Goal: Task Accomplishment & Management: Manage account settings

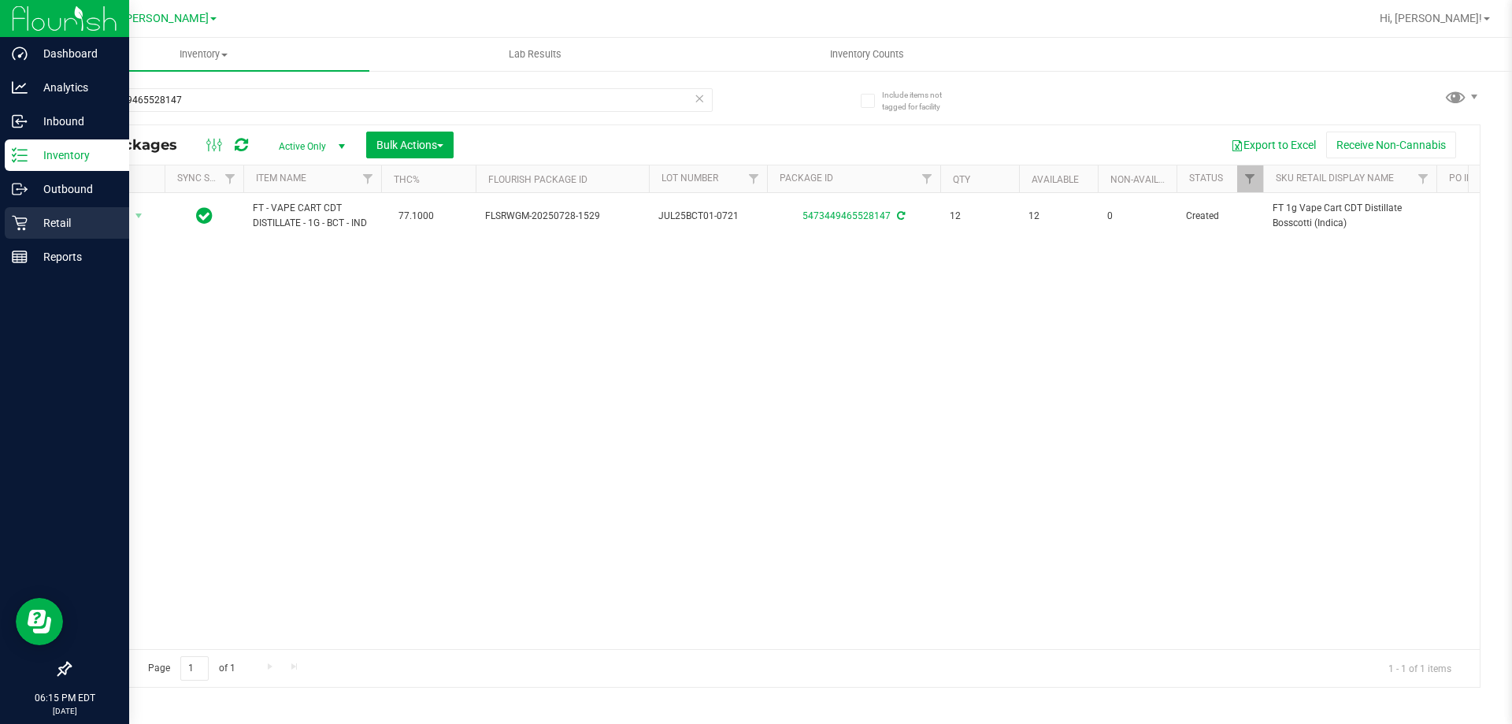
click at [68, 236] on div "Retail" at bounding box center [67, 222] width 124 height 31
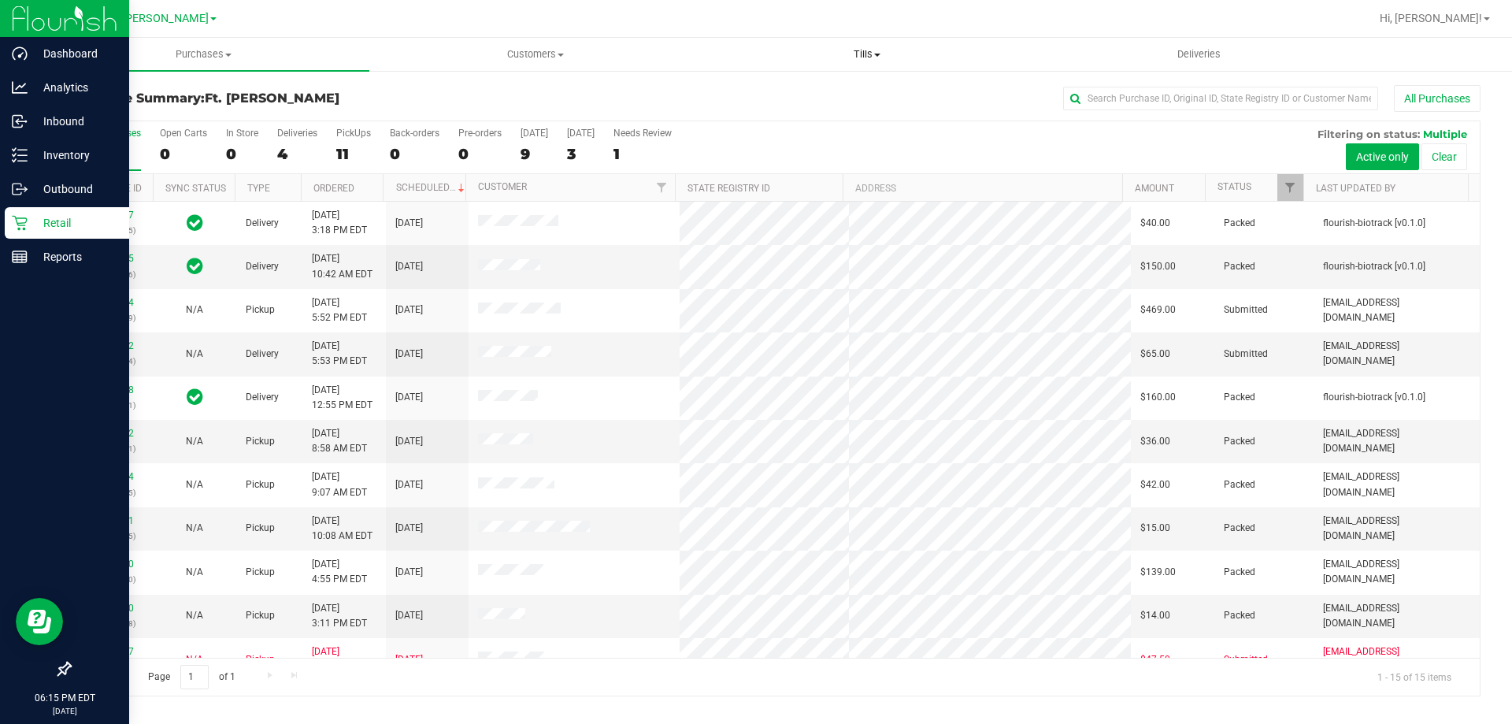
click at [869, 60] on span "Tills" at bounding box center [867, 54] width 330 height 14
click at [835, 90] on li "Manage tills" at bounding box center [867, 95] width 332 height 19
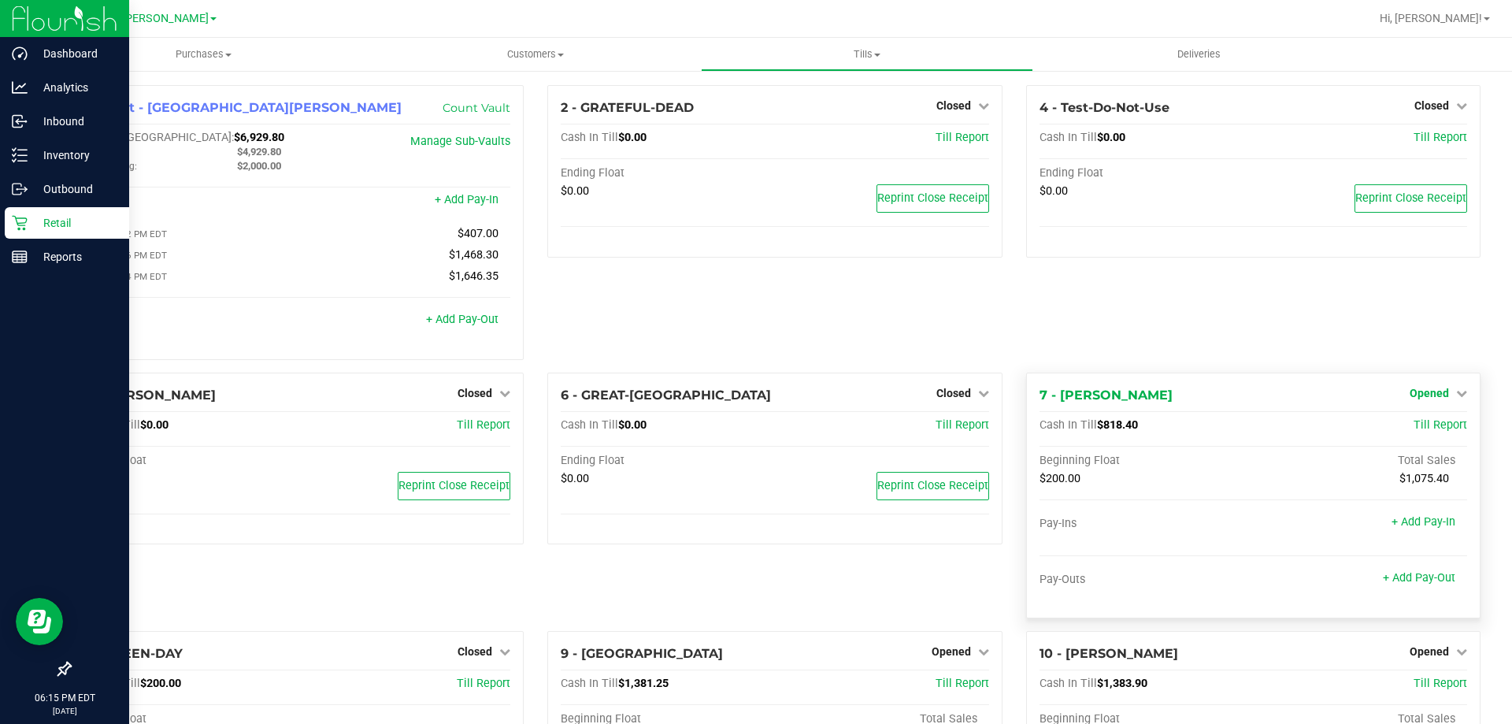
click at [1432, 393] on span "Opened" at bounding box center [1429, 393] width 39 height 13
click at [1410, 432] on link "Close Till" at bounding box center [1431, 425] width 43 height 13
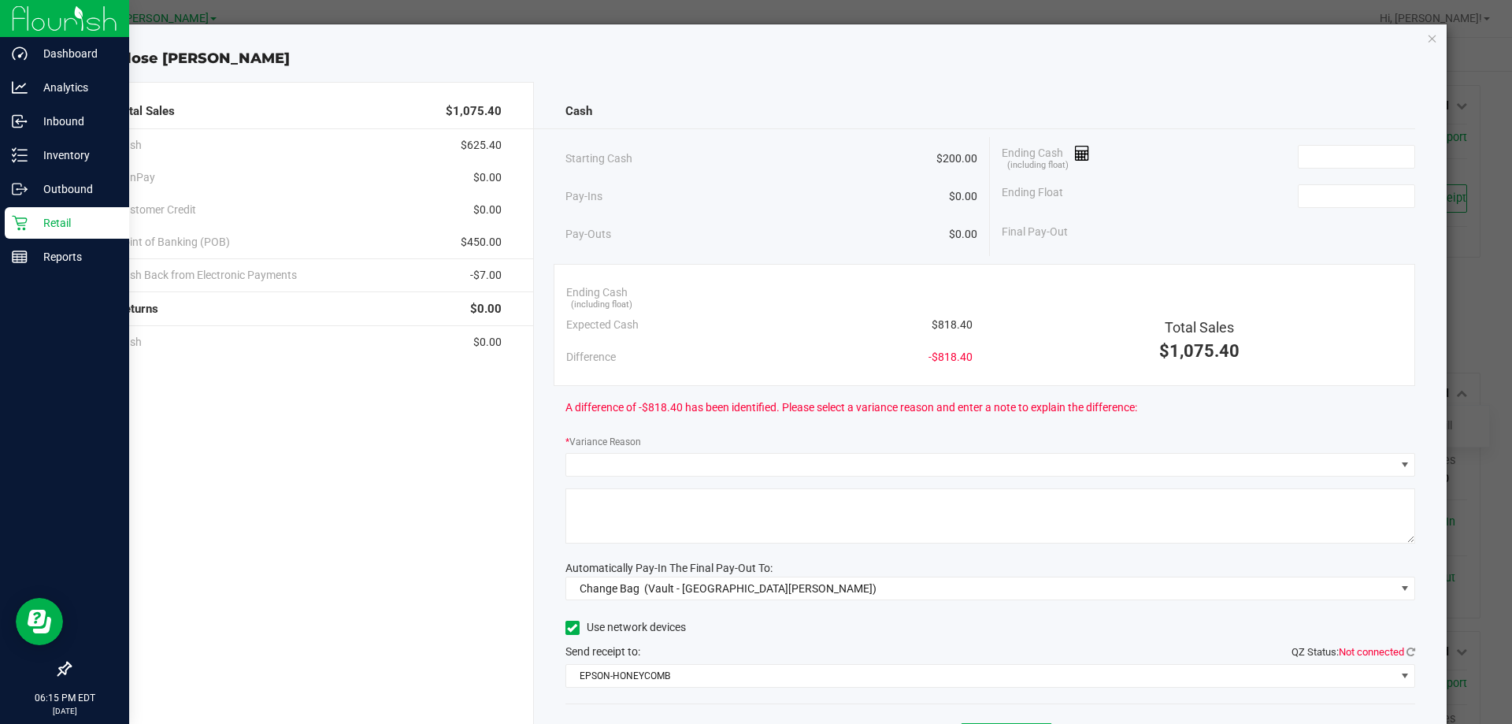
click at [1288, 169] on div "Ending Cash (including float)" at bounding box center [1208, 156] width 413 height 39
click at [1304, 158] on input at bounding box center [1357, 157] width 116 height 22
click at [1329, 147] on input "818" at bounding box center [1357, 157] width 116 height 22
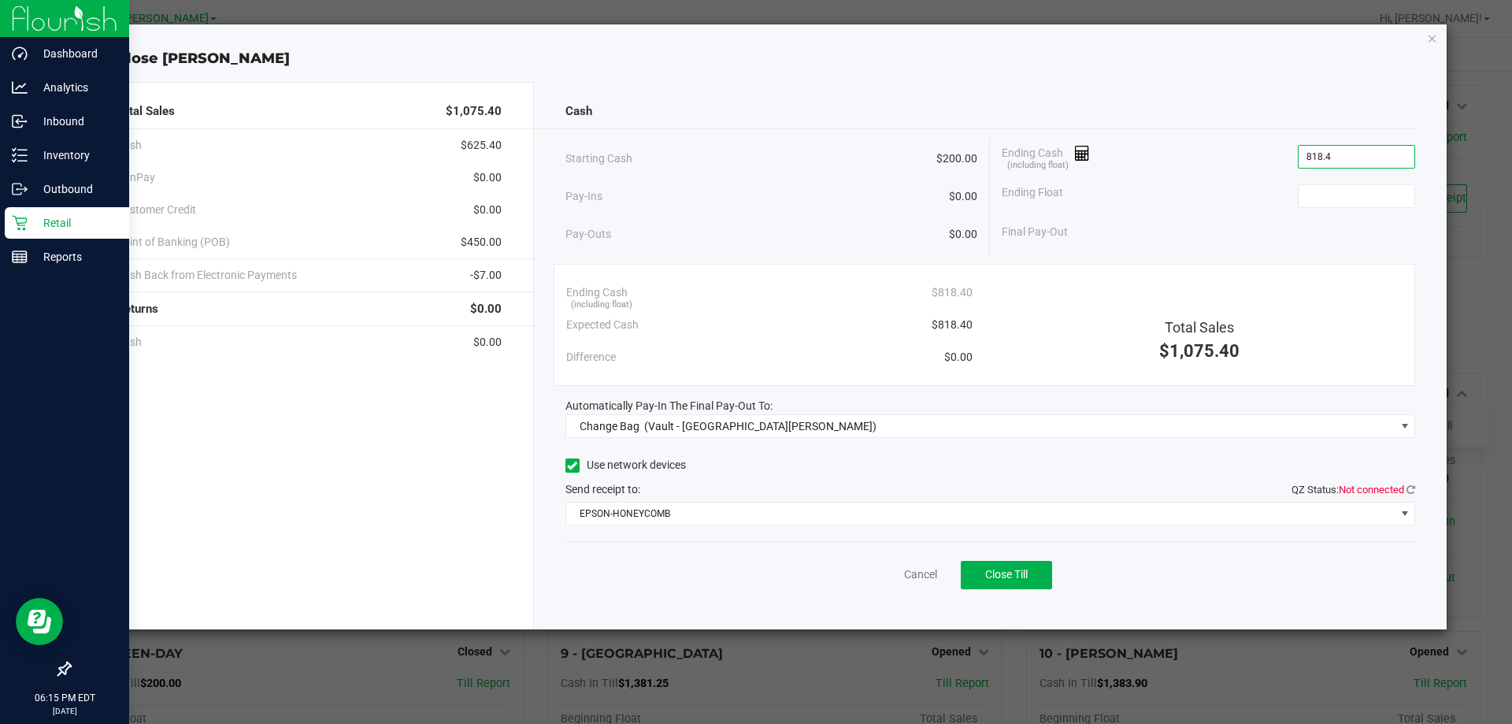
type input "$818.40"
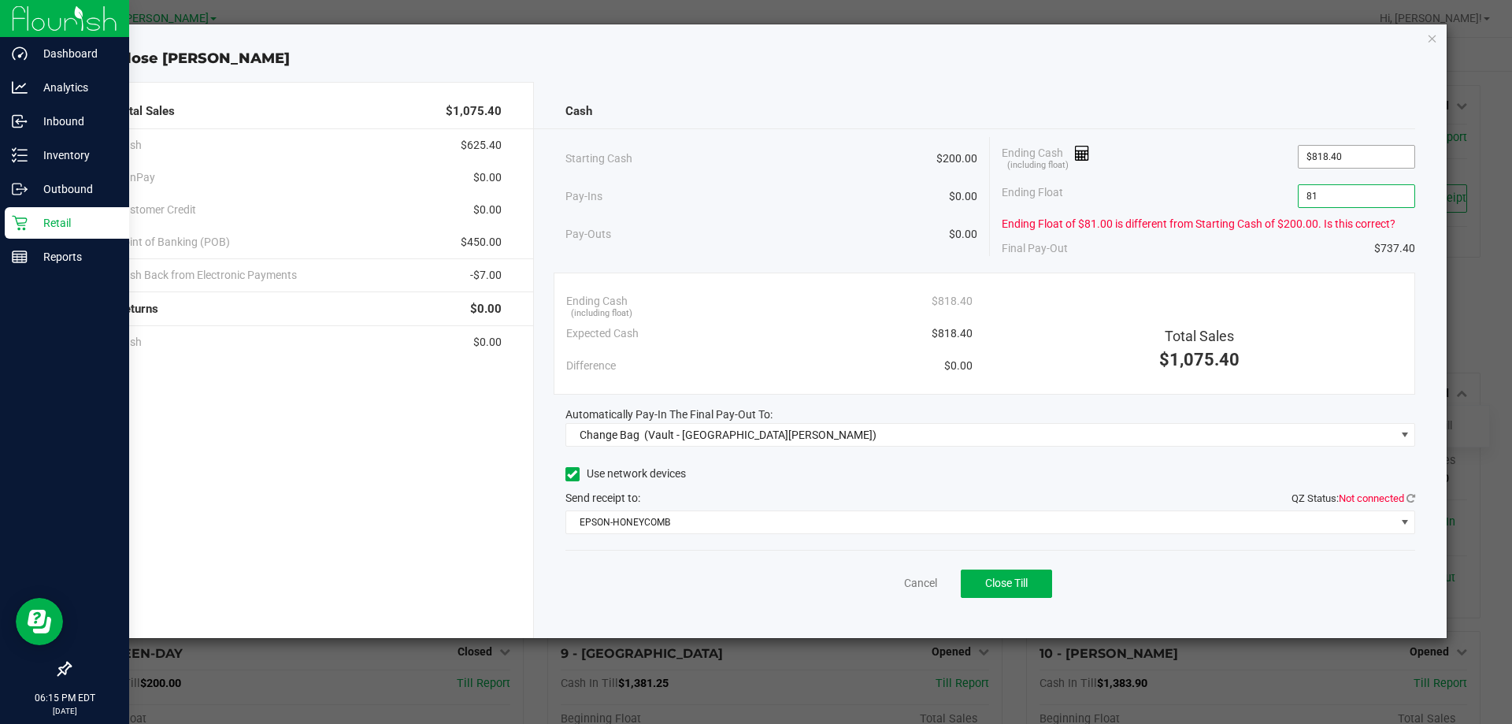
type input "8"
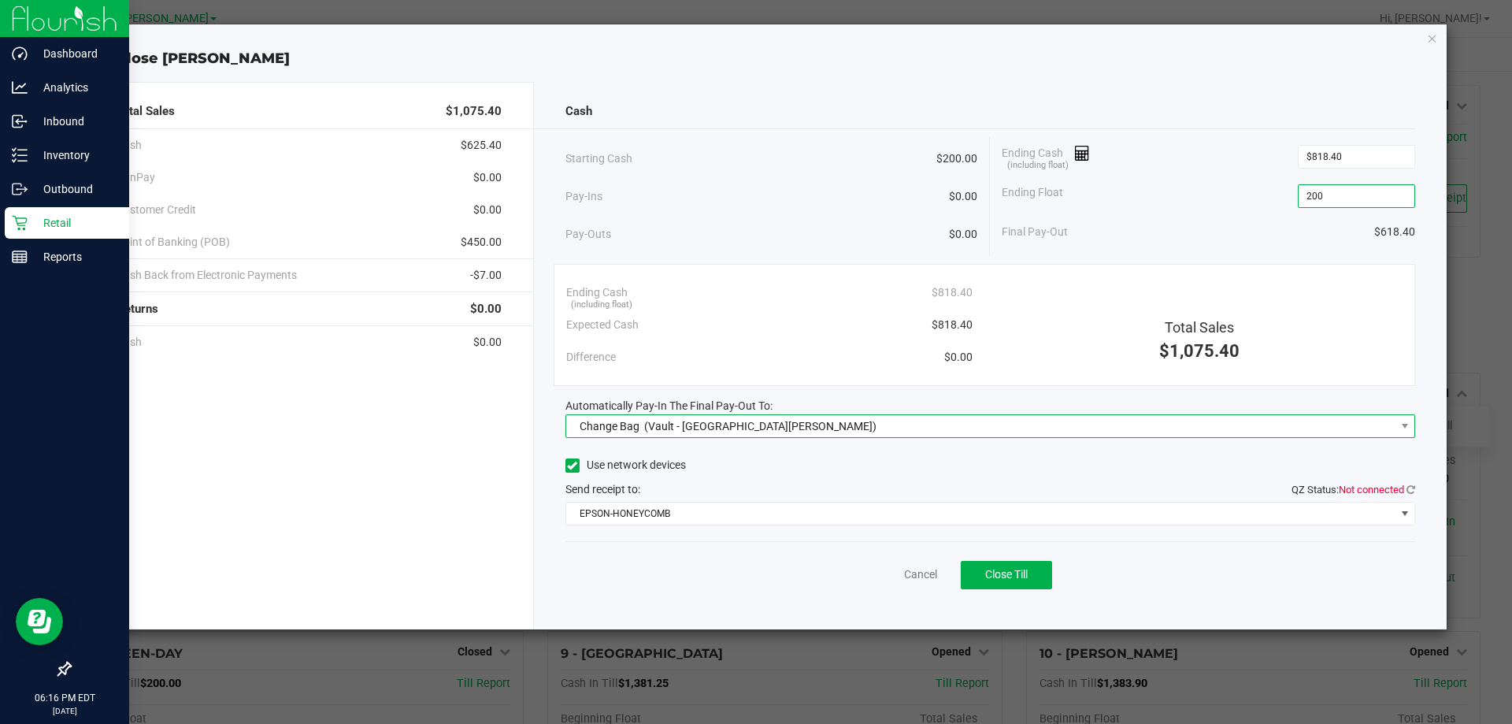
type input "$200.00"
click at [608, 428] on span "Change Bag" at bounding box center [610, 426] width 60 height 13
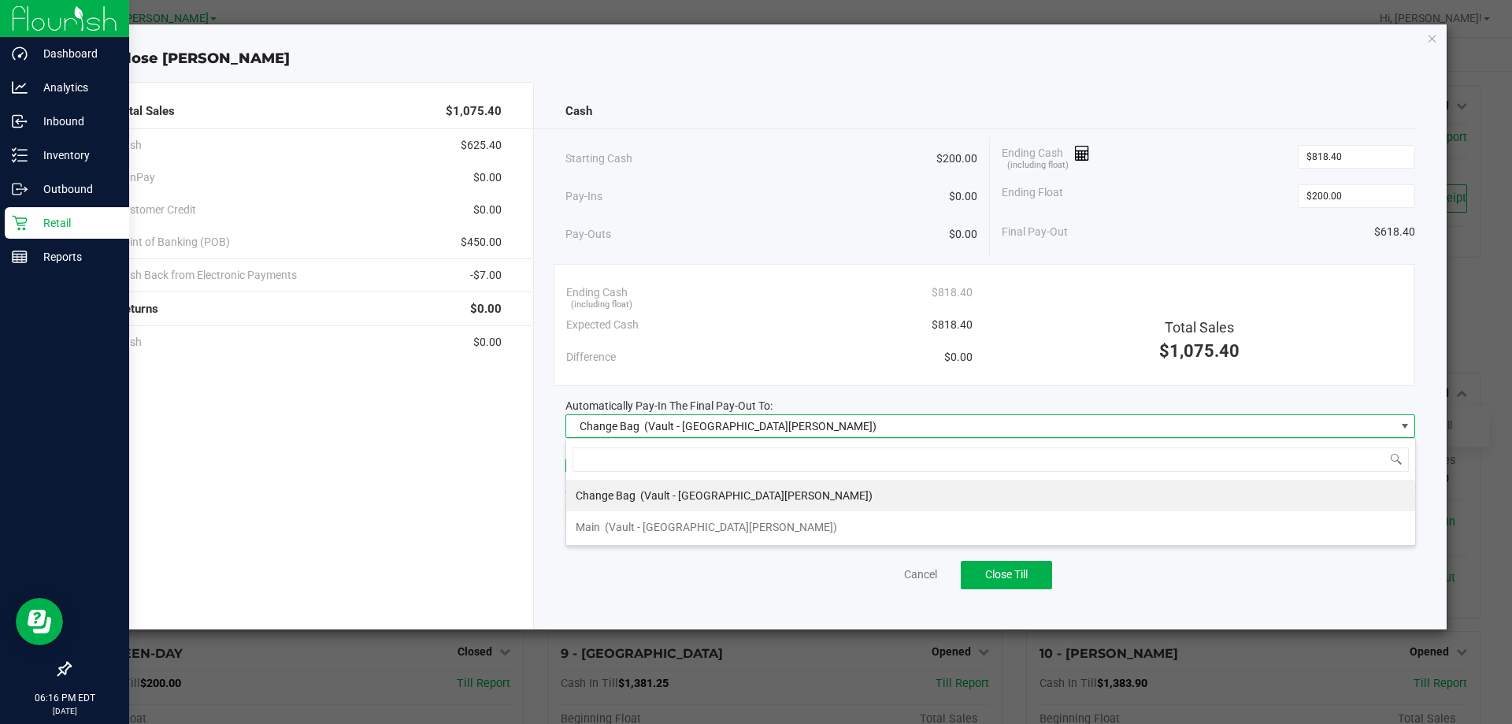
scroll to position [24, 850]
click at [598, 527] on span "Main" at bounding box center [588, 527] width 24 height 13
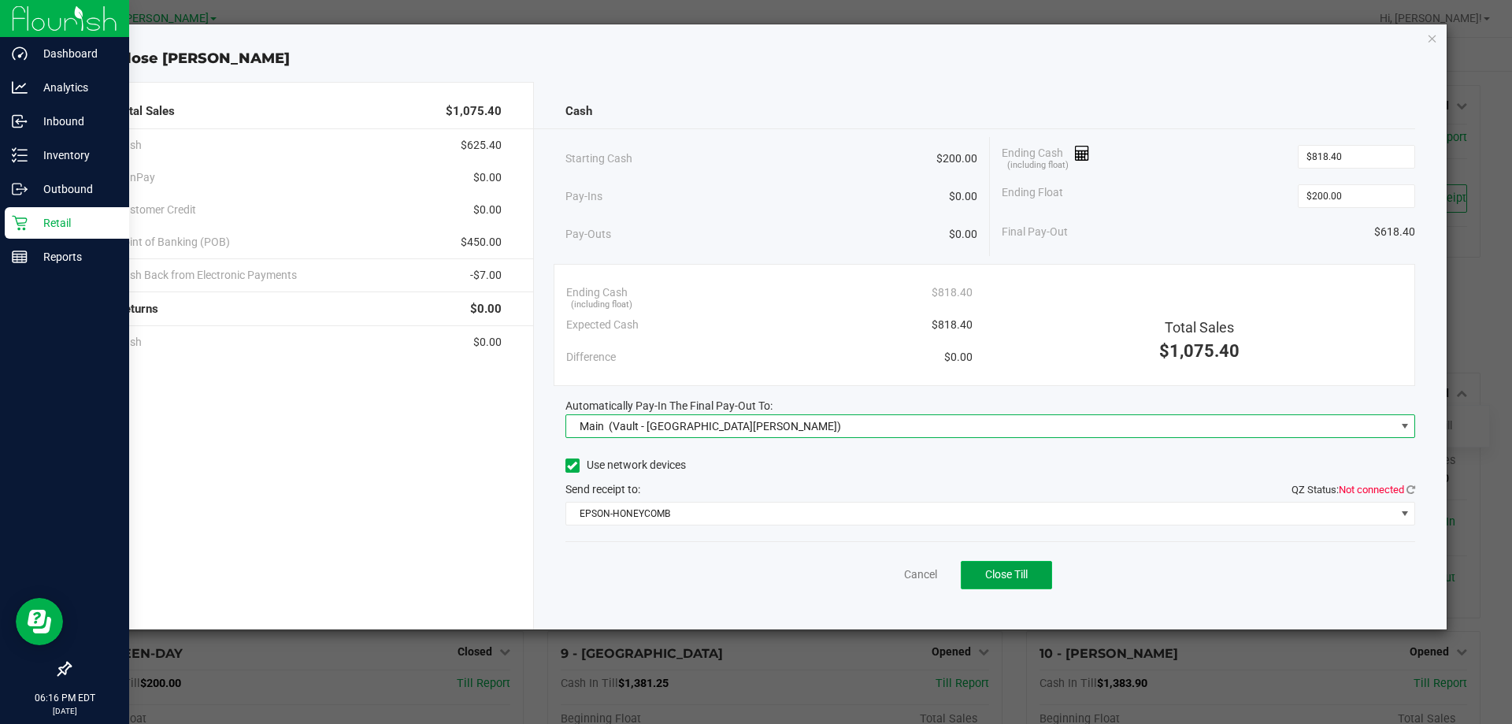
click at [978, 580] on button "Close Till" at bounding box center [1006, 575] width 91 height 28
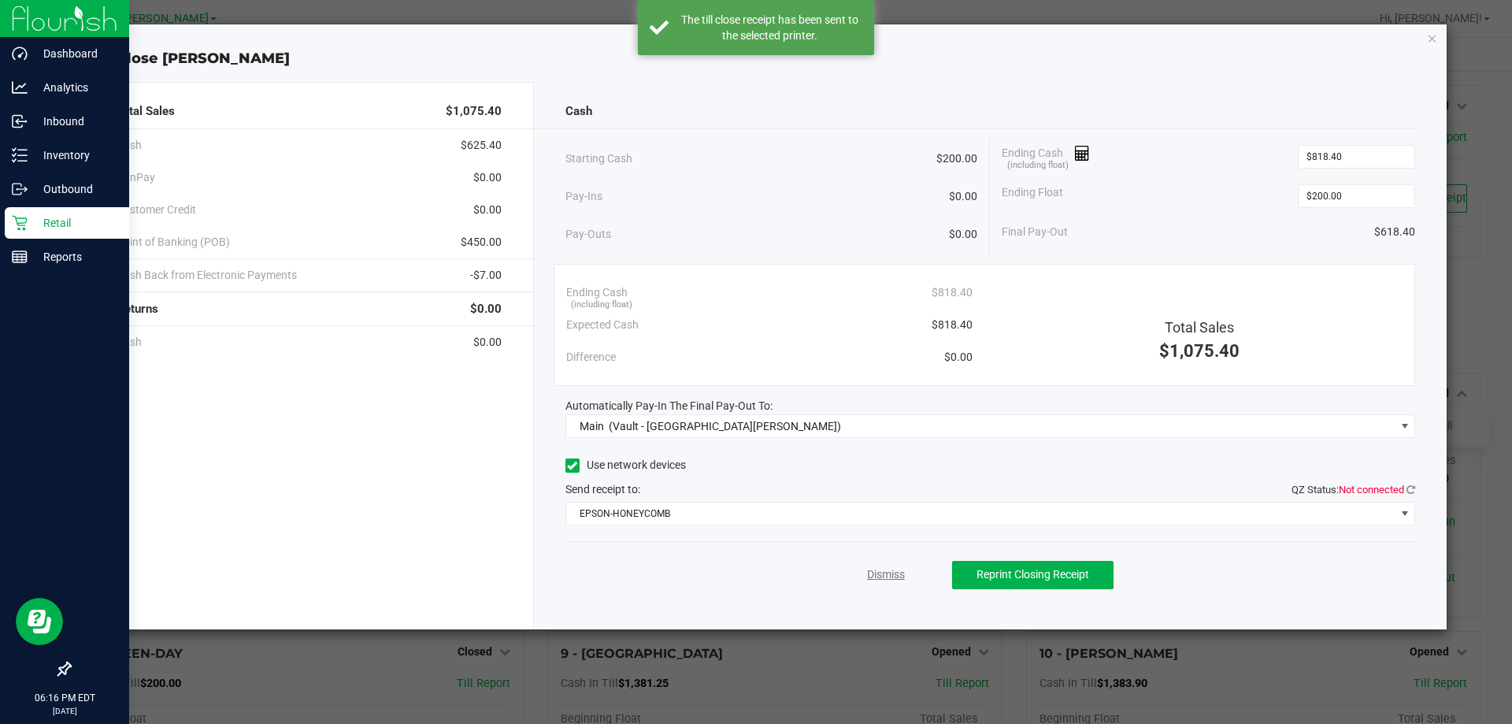
click at [903, 571] on link "Dismiss" at bounding box center [886, 574] width 38 height 17
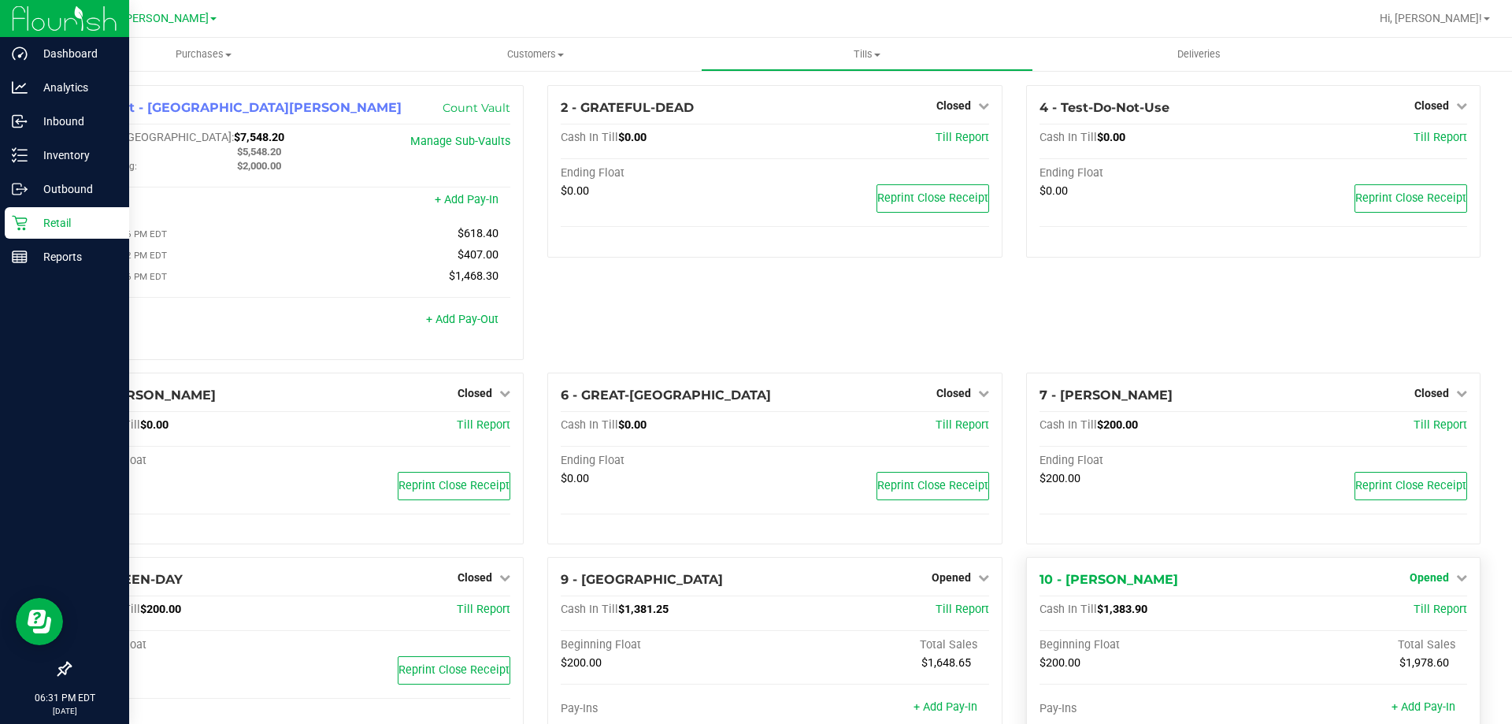
click at [1438, 577] on link "Opened" at bounding box center [1438, 577] width 57 height 13
click at [1419, 613] on link "Close Till" at bounding box center [1431, 610] width 43 height 13
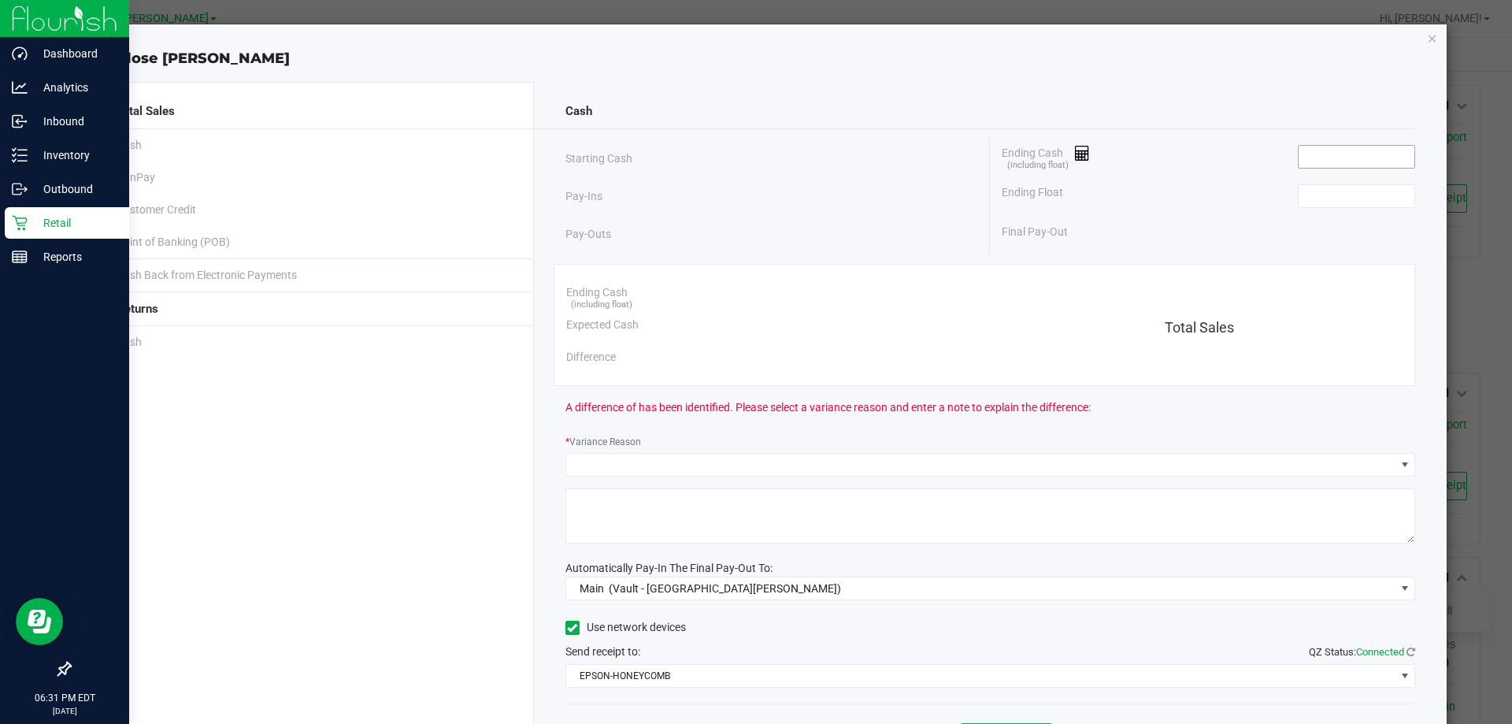
click at [1336, 146] on input at bounding box center [1357, 157] width 116 height 22
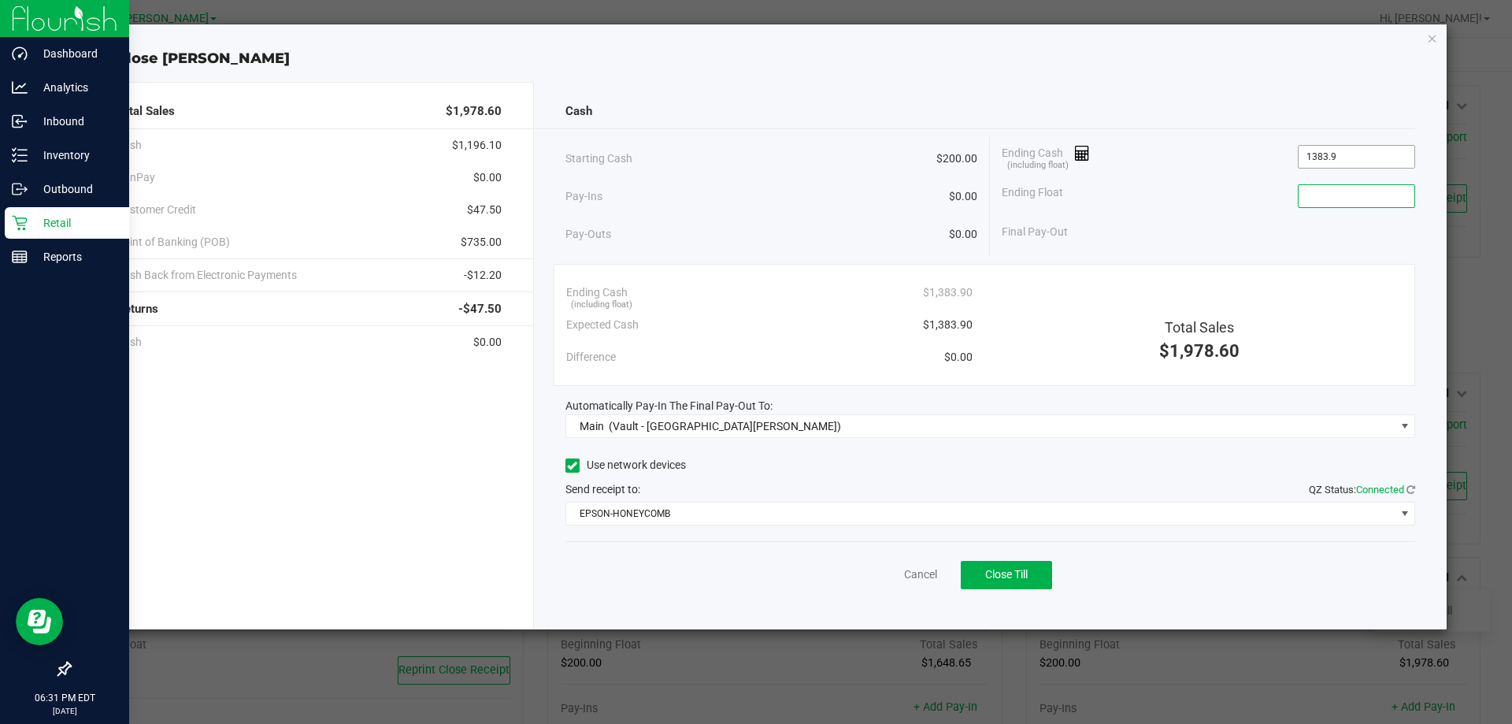
type input "$1,383.90"
type input "$200.00"
click at [1002, 573] on span "Close Till" at bounding box center [1006, 574] width 43 height 13
click at [868, 579] on link "Dismiss" at bounding box center [886, 574] width 38 height 17
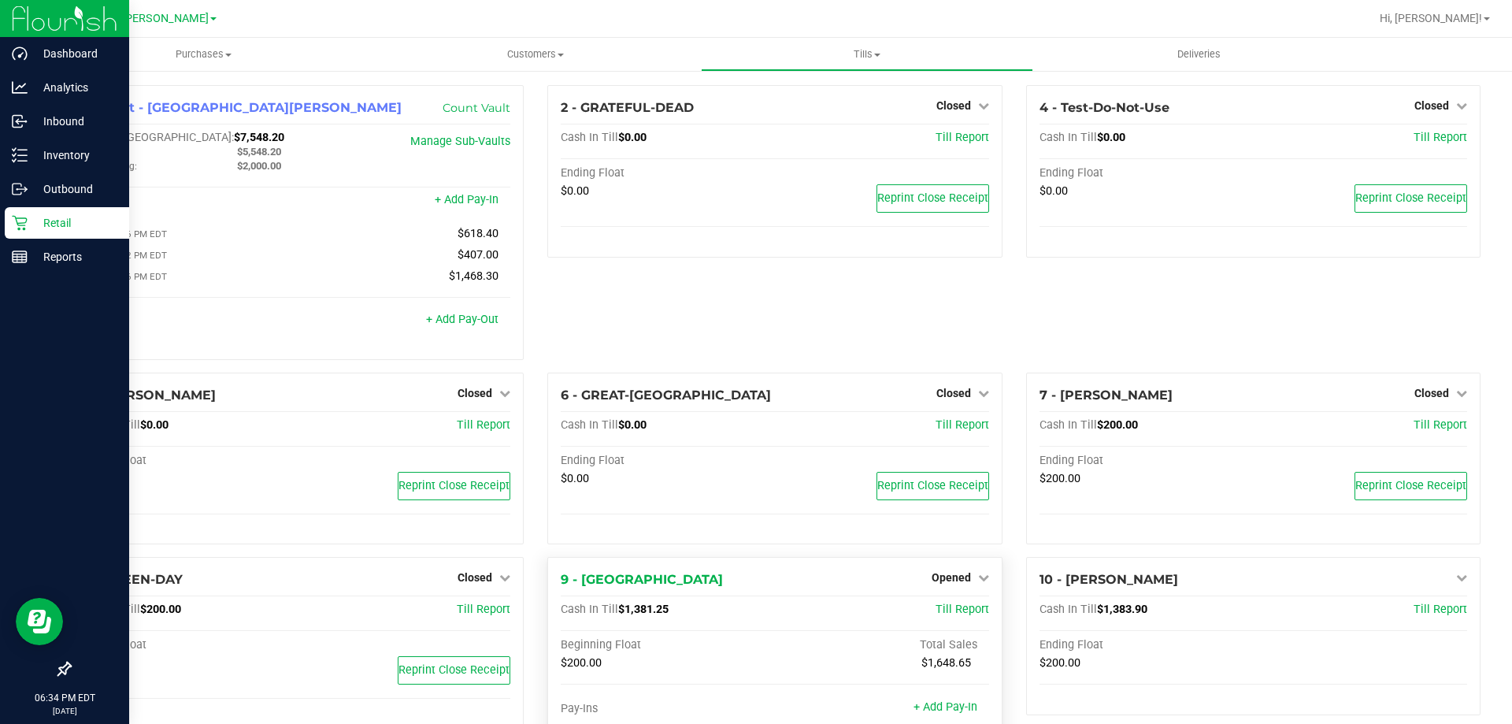
click at [872, 574] on div "9 - [PERSON_NAME] Opened Close Till" at bounding box center [775, 579] width 428 height 19
click at [36, 159] on p "Inventory" at bounding box center [75, 155] width 94 height 19
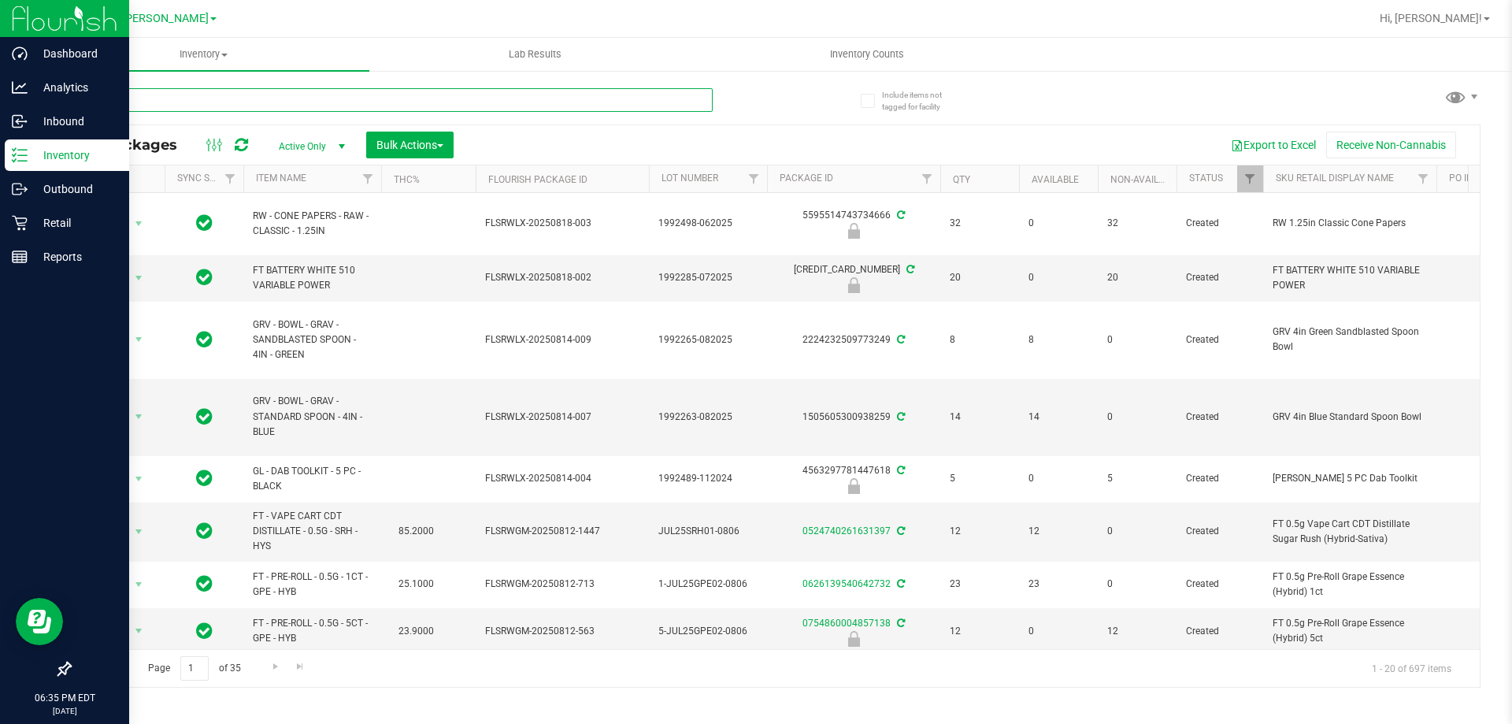
click at [352, 88] on input "text" at bounding box center [390, 100] width 643 height 24
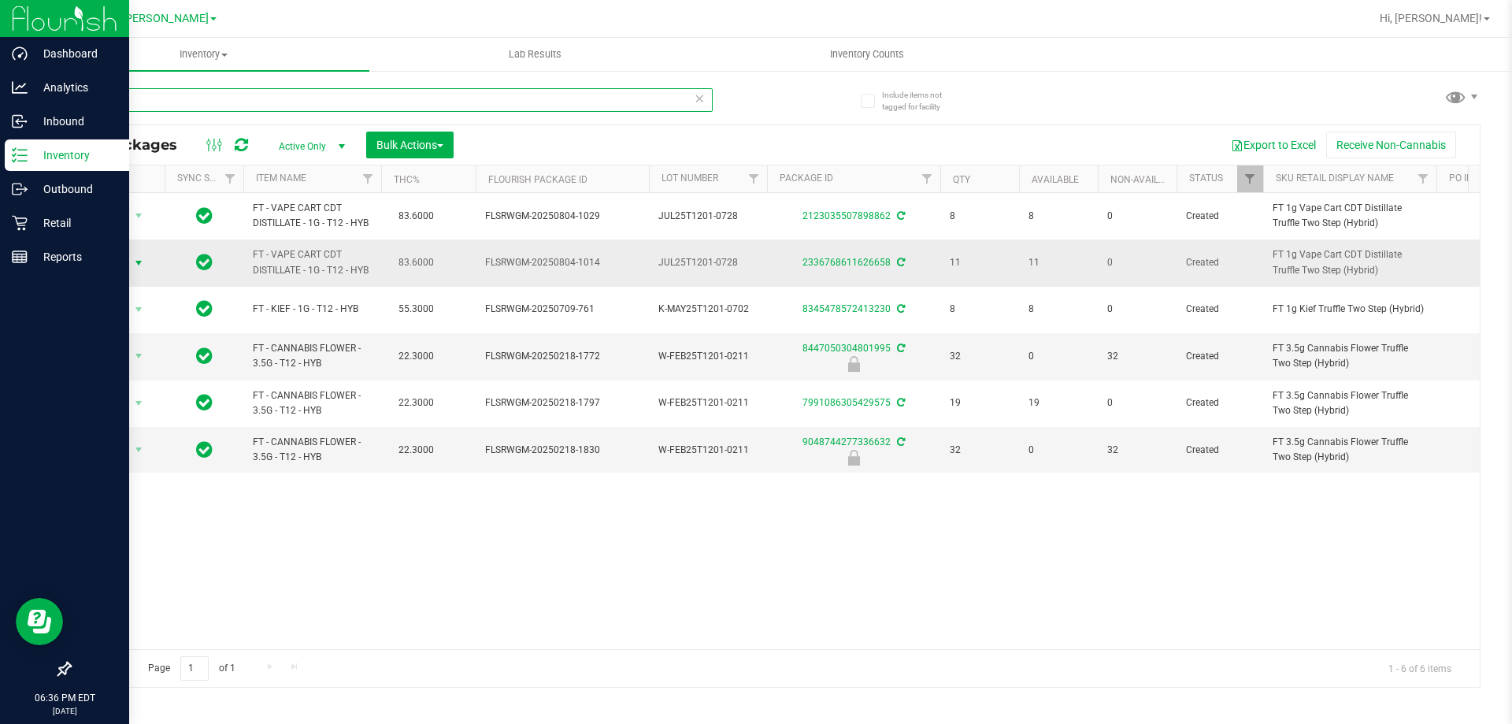
type input "t12"
click at [140, 261] on span "select" at bounding box center [138, 263] width 13 height 13
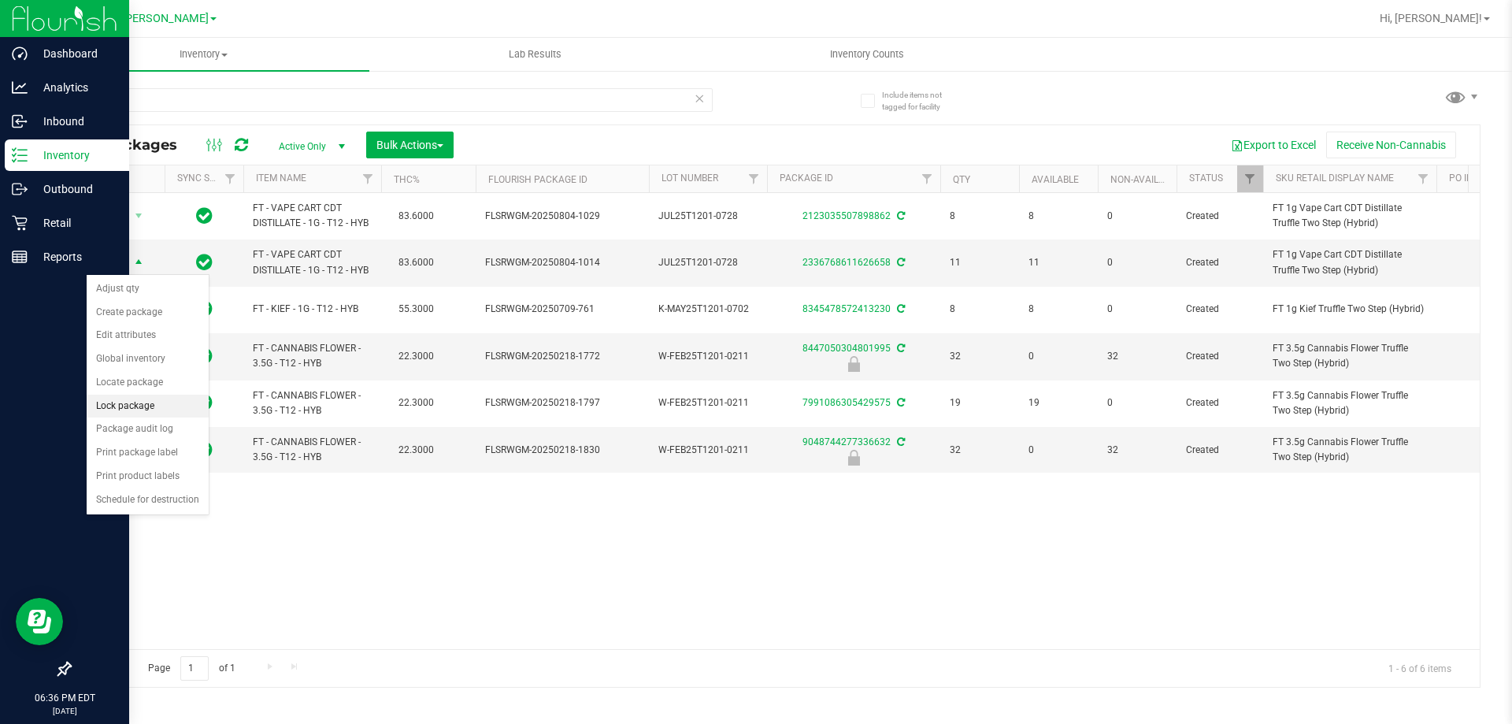
click at [133, 409] on li "Lock package" at bounding box center [148, 407] width 122 height 24
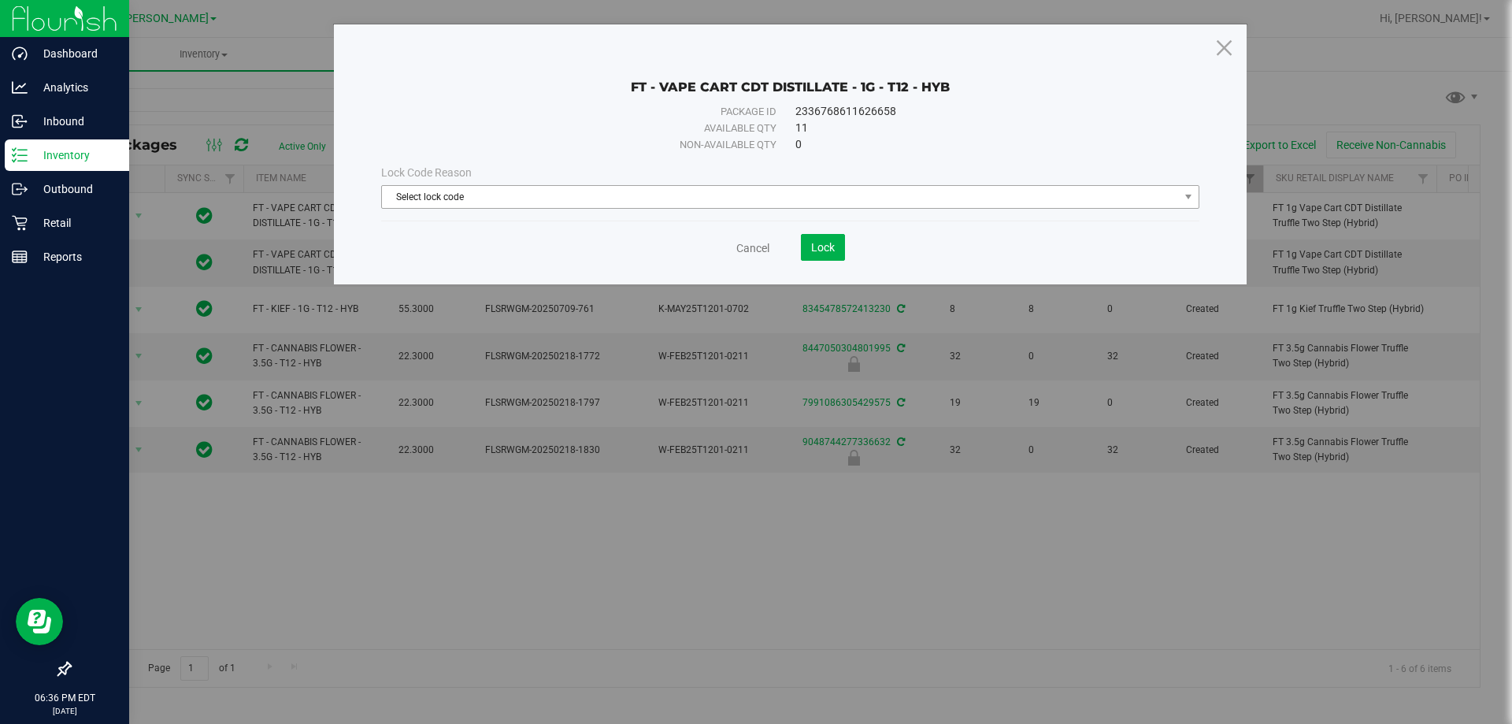
drag, startPoint x: 478, startPoint y: 218, endPoint x: 480, endPoint y: 202, distance: 15.9
click at [478, 213] on div "Lock Code Reason Select lock code Select lock code Newly Received Administrativ…" at bounding box center [790, 187] width 842 height 68
click at [480, 202] on span "Select lock code" at bounding box center [780, 197] width 797 height 22
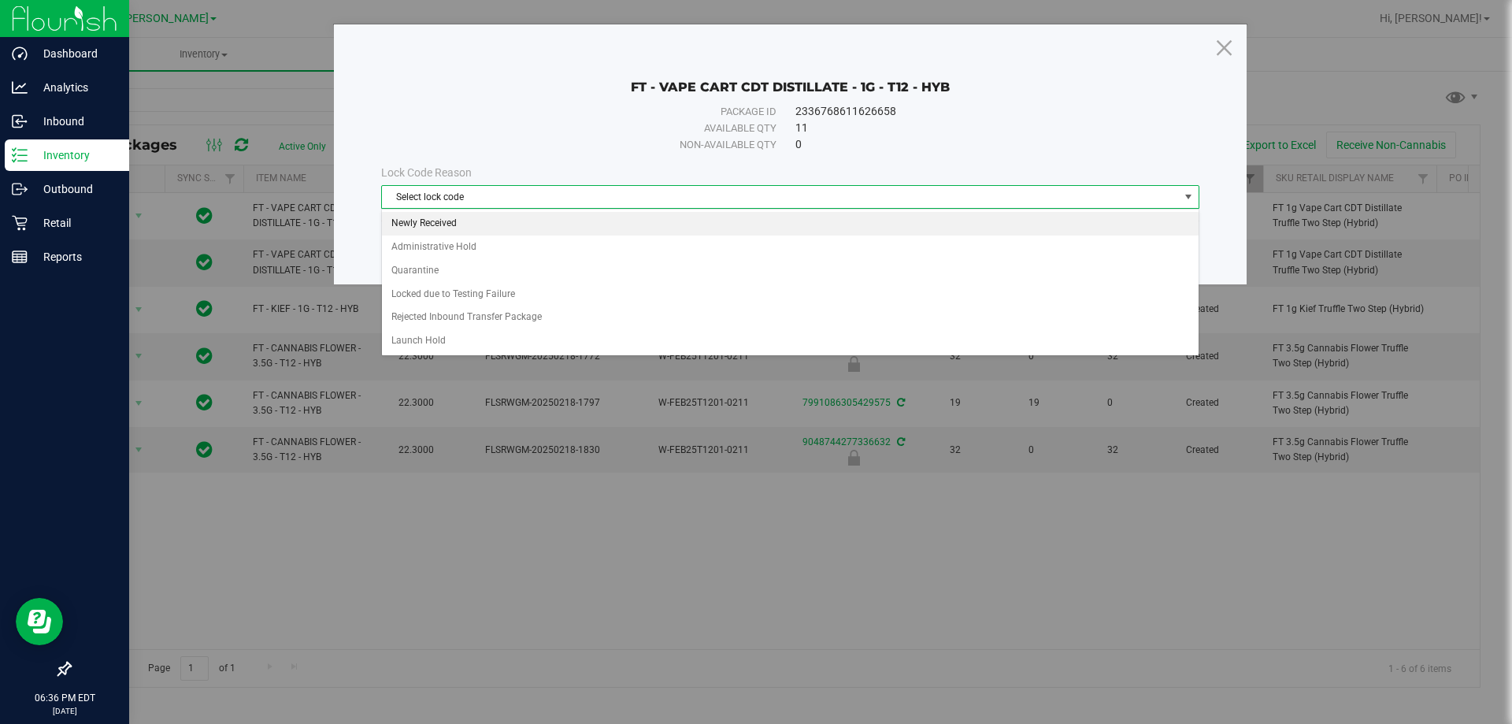
click at [444, 217] on li "Newly Received" at bounding box center [790, 224] width 817 height 24
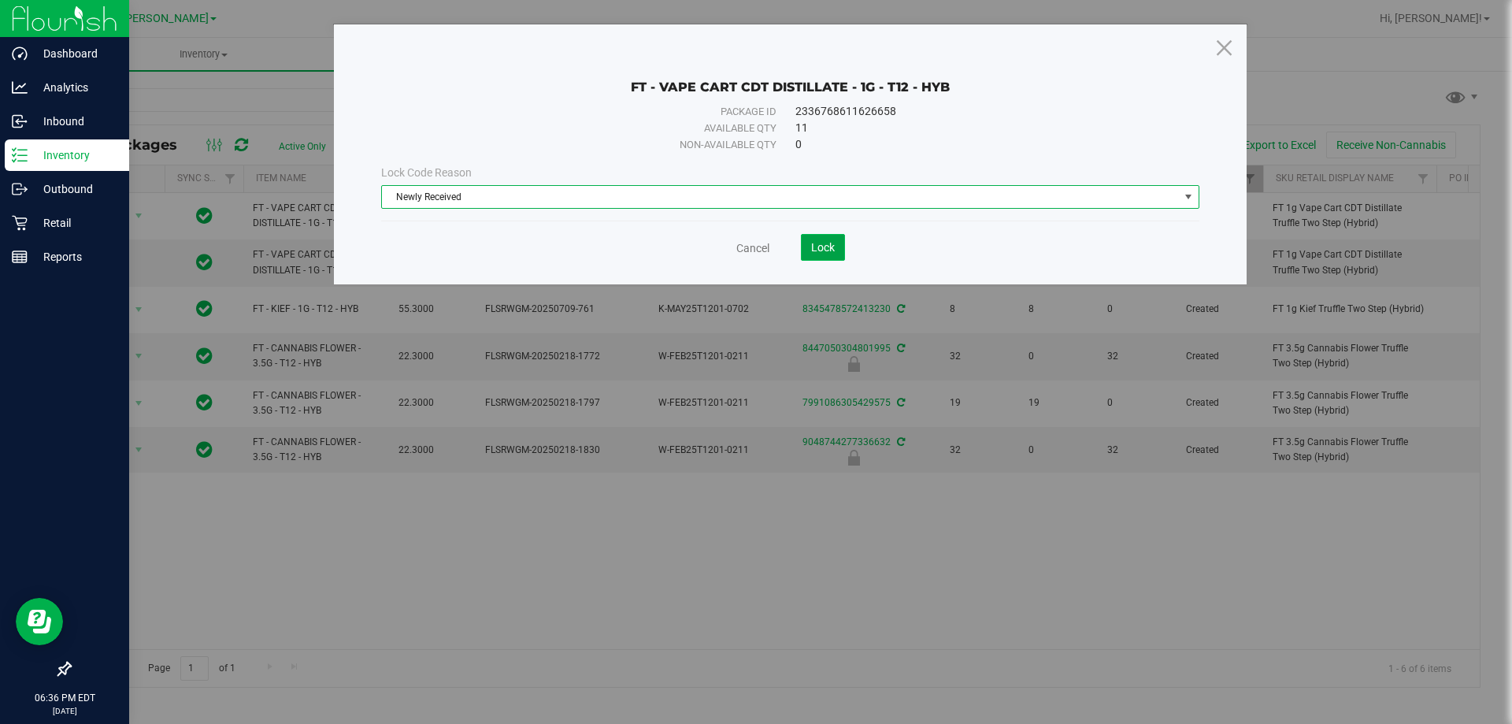
click at [832, 244] on span "Lock" at bounding box center [823, 247] width 24 height 13
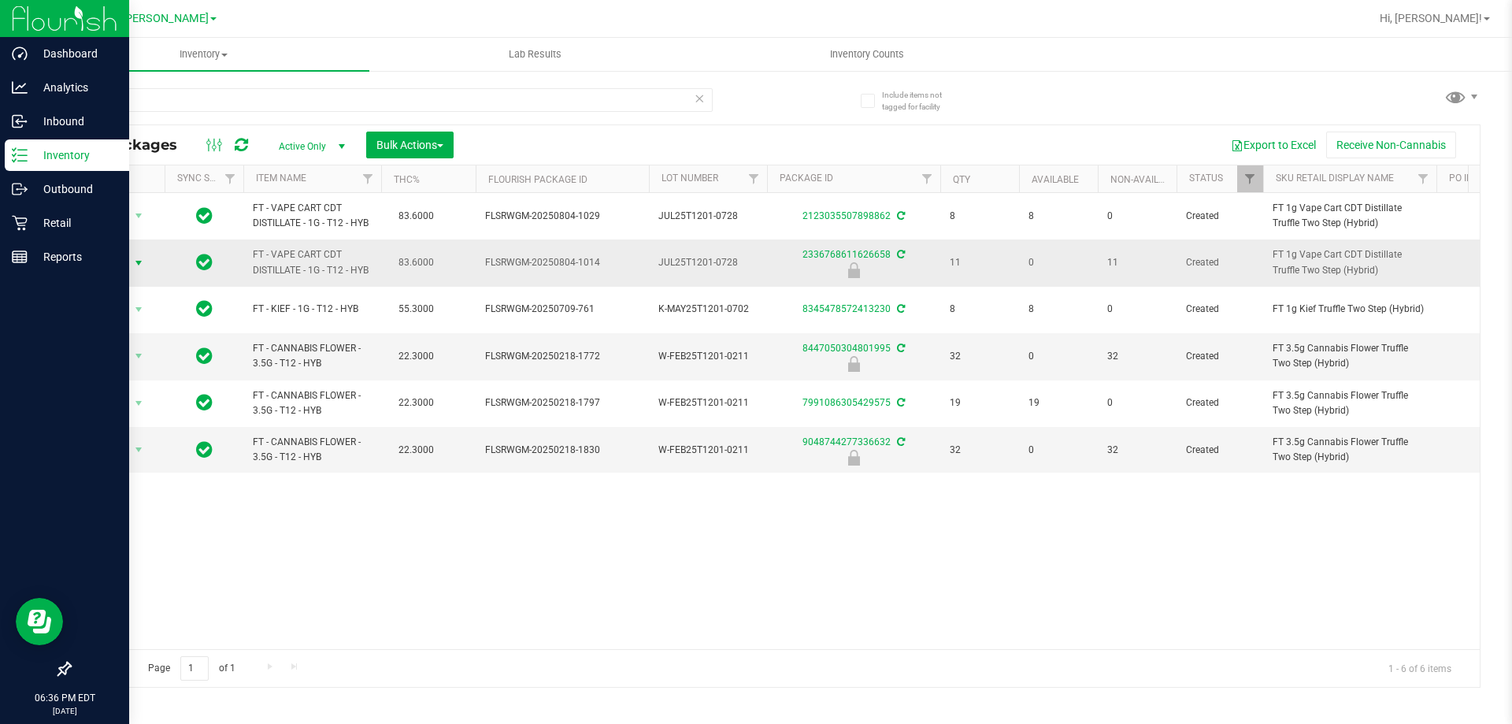
click at [132, 257] on span "select" at bounding box center [138, 263] width 13 height 13
click at [165, 360] on li "Package audit log" at bounding box center [137, 359] width 101 height 24
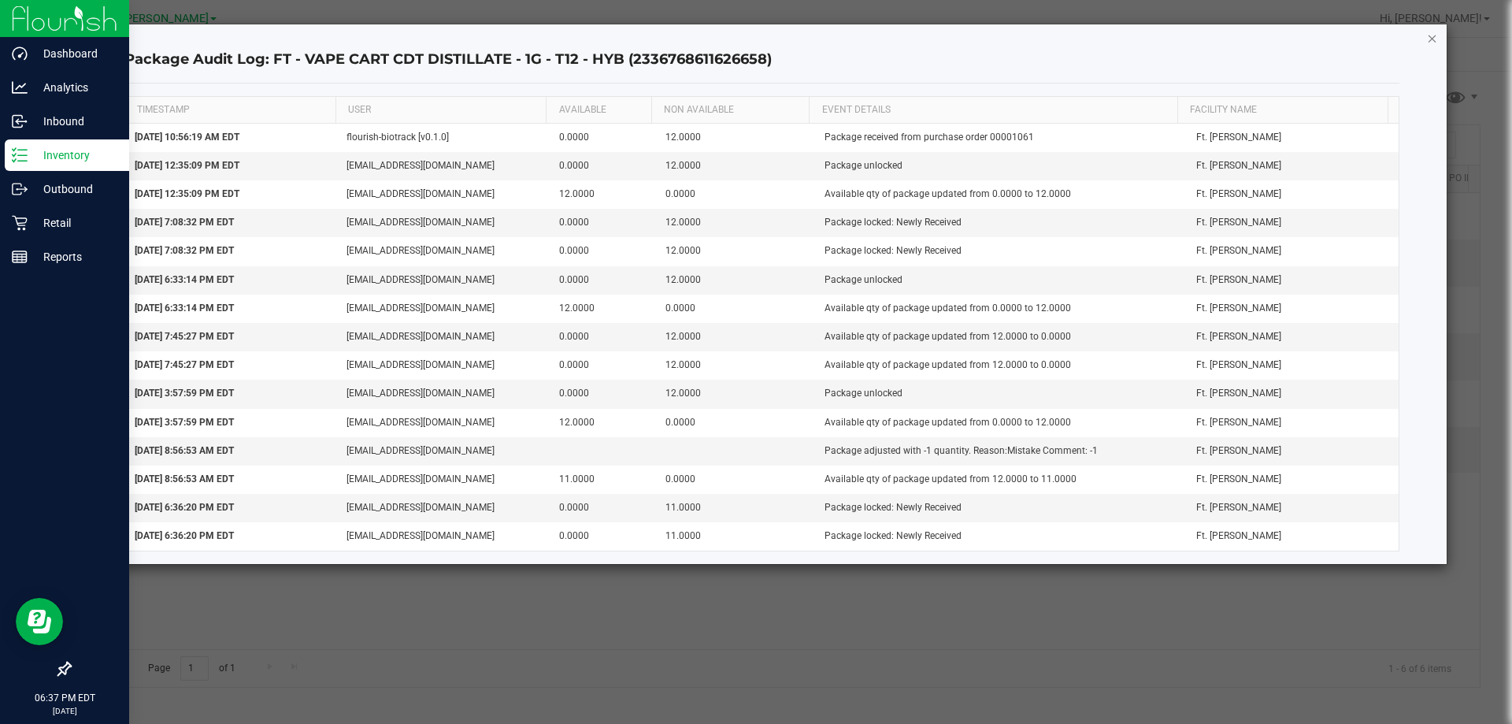
click at [1435, 36] on icon "button" at bounding box center [1432, 37] width 11 height 19
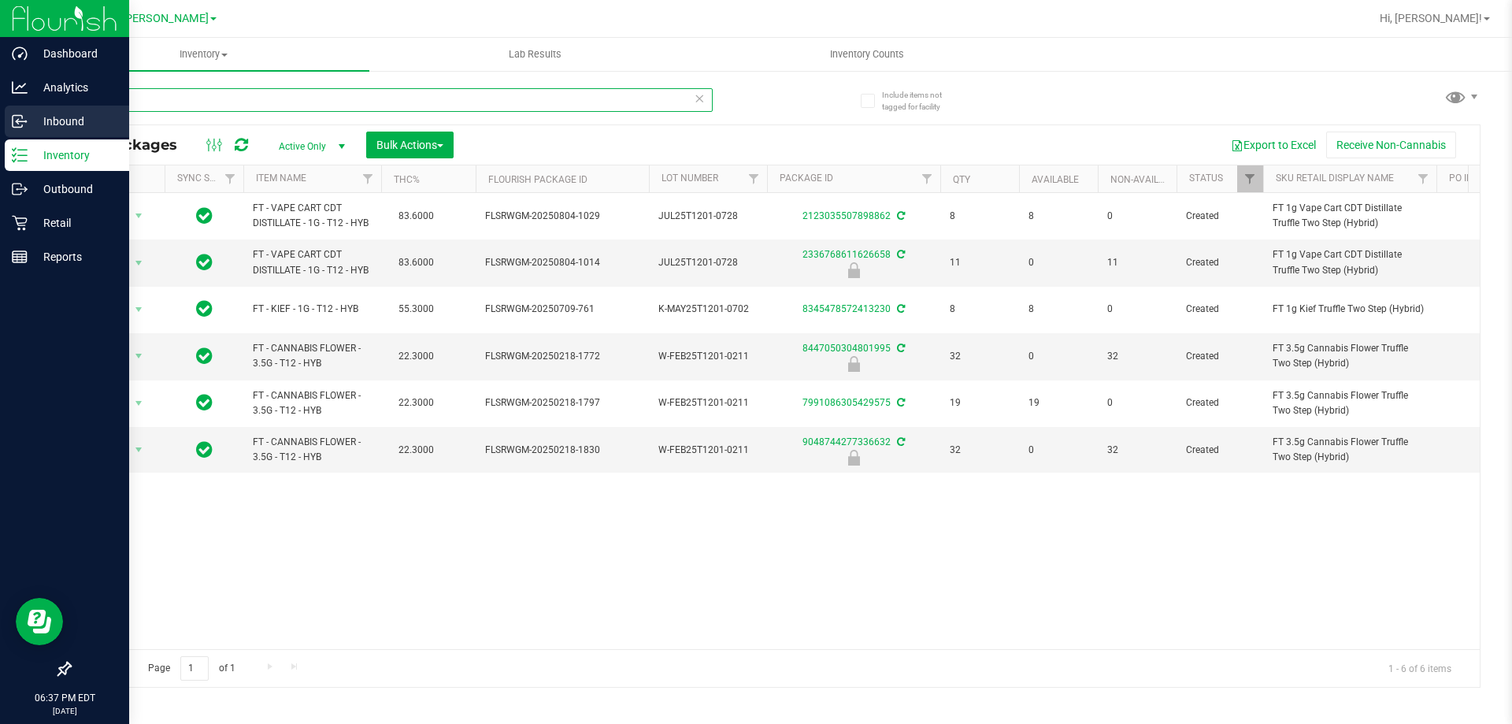
drag, startPoint x: 317, startPoint y: 93, endPoint x: 0, endPoint y: 133, distance: 319.9
click at [0, 133] on div "Dashboard Analytics Inbound Inventory Outbound Retail Reports 06:37 PM EDT [DAT…" at bounding box center [756, 362] width 1512 height 724
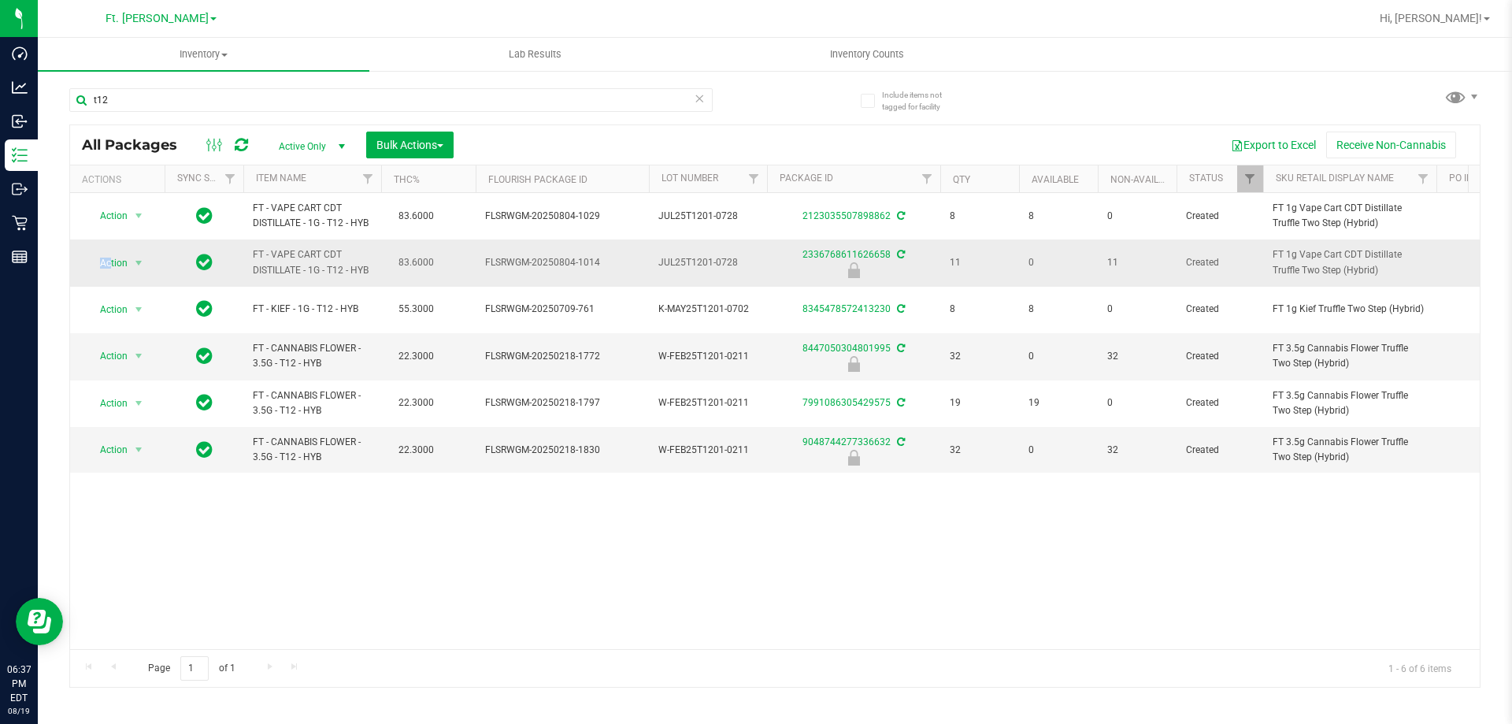
drag, startPoint x: 112, startPoint y: 247, endPoint x: 109, endPoint y: 283, distance: 35.6
click at [109, 283] on td "Action Action Edit attributes Global inventory Locate package Package audit log…" at bounding box center [117, 262] width 94 height 46
click at [111, 268] on span "Action" at bounding box center [107, 263] width 43 height 22
click at [161, 358] on li "Package audit log" at bounding box center [137, 359] width 101 height 24
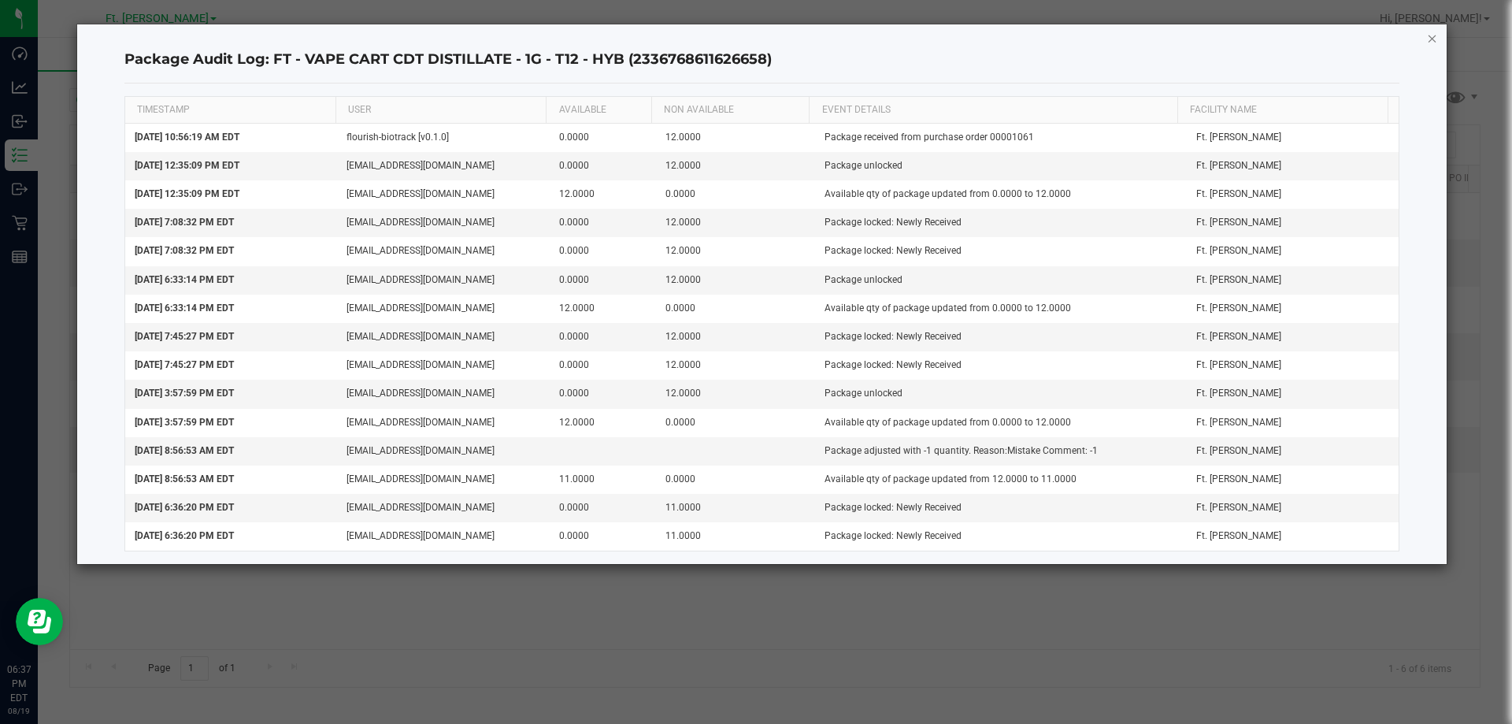
click at [1432, 37] on icon "button" at bounding box center [1432, 37] width 11 height 19
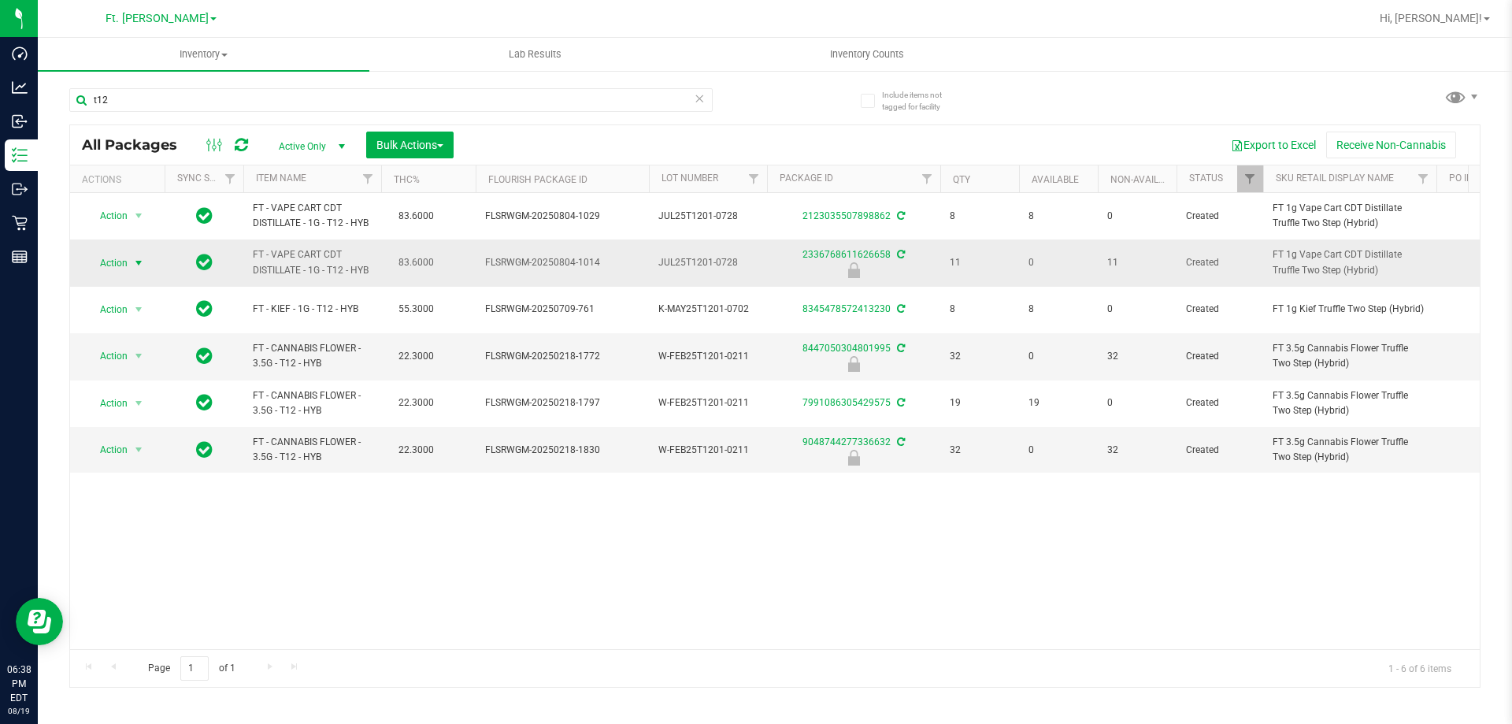
click at [137, 266] on span "select" at bounding box center [138, 263] width 13 height 13
click at [143, 438] on li "Unlock package" at bounding box center [137, 450] width 101 height 24
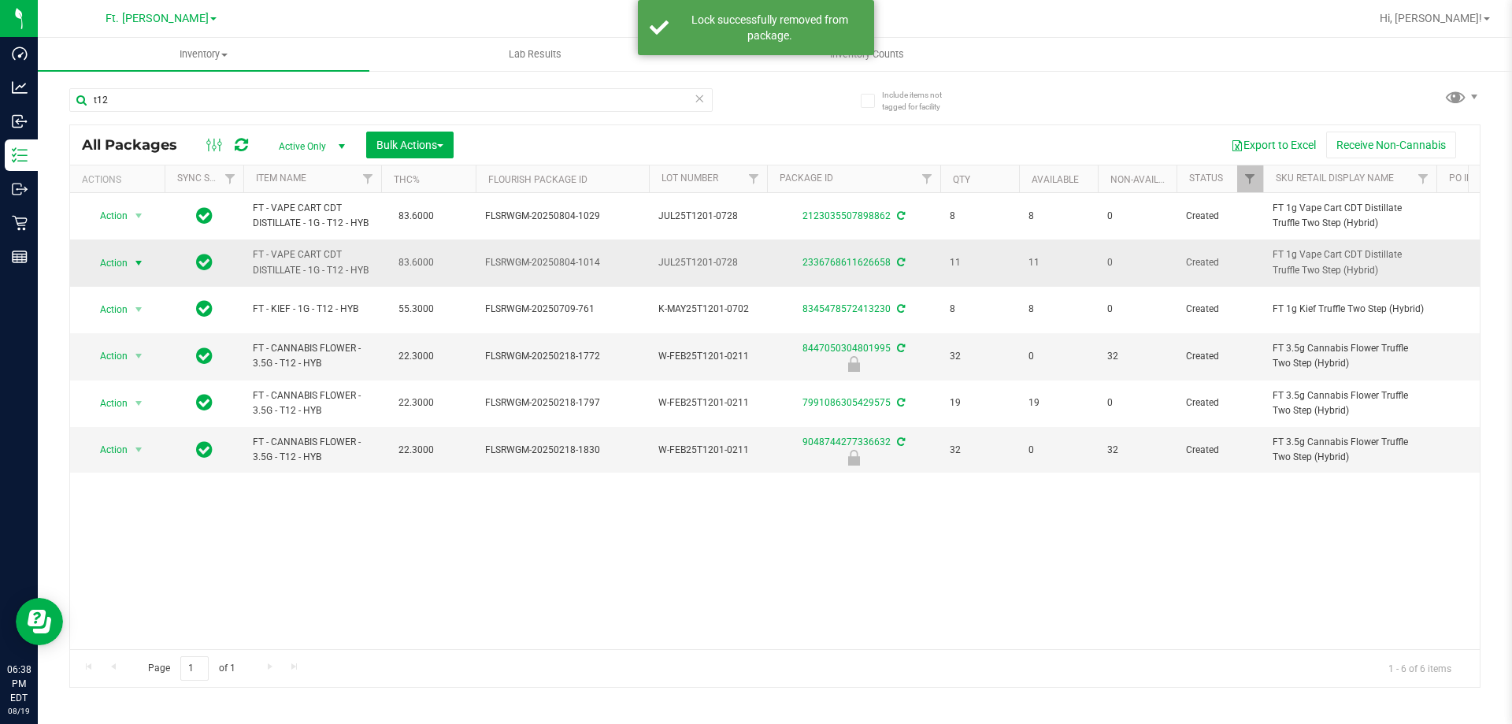
click at [120, 265] on span "Action" at bounding box center [107, 263] width 43 height 22
click at [136, 291] on li "Adjust qty" at bounding box center [148, 289] width 122 height 24
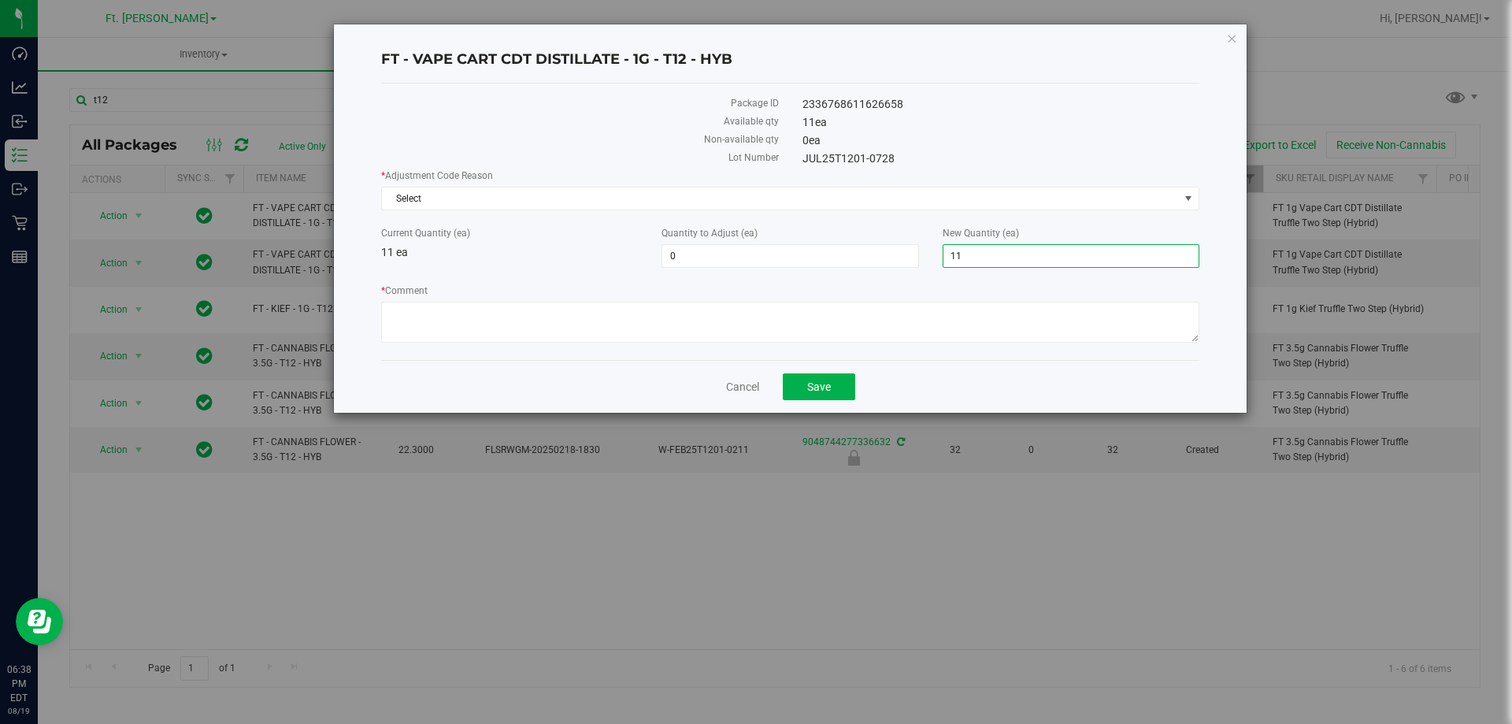
drag, startPoint x: 1154, startPoint y: 262, endPoint x: 487, endPoint y: 270, distance: 667.0
click at [487, 270] on div "* Adjustment Code Reason Select Select Depleted Inventory Audit Mistake Moistur…" at bounding box center [790, 258] width 818 height 179
type input "12"
type input "1"
type input "12"
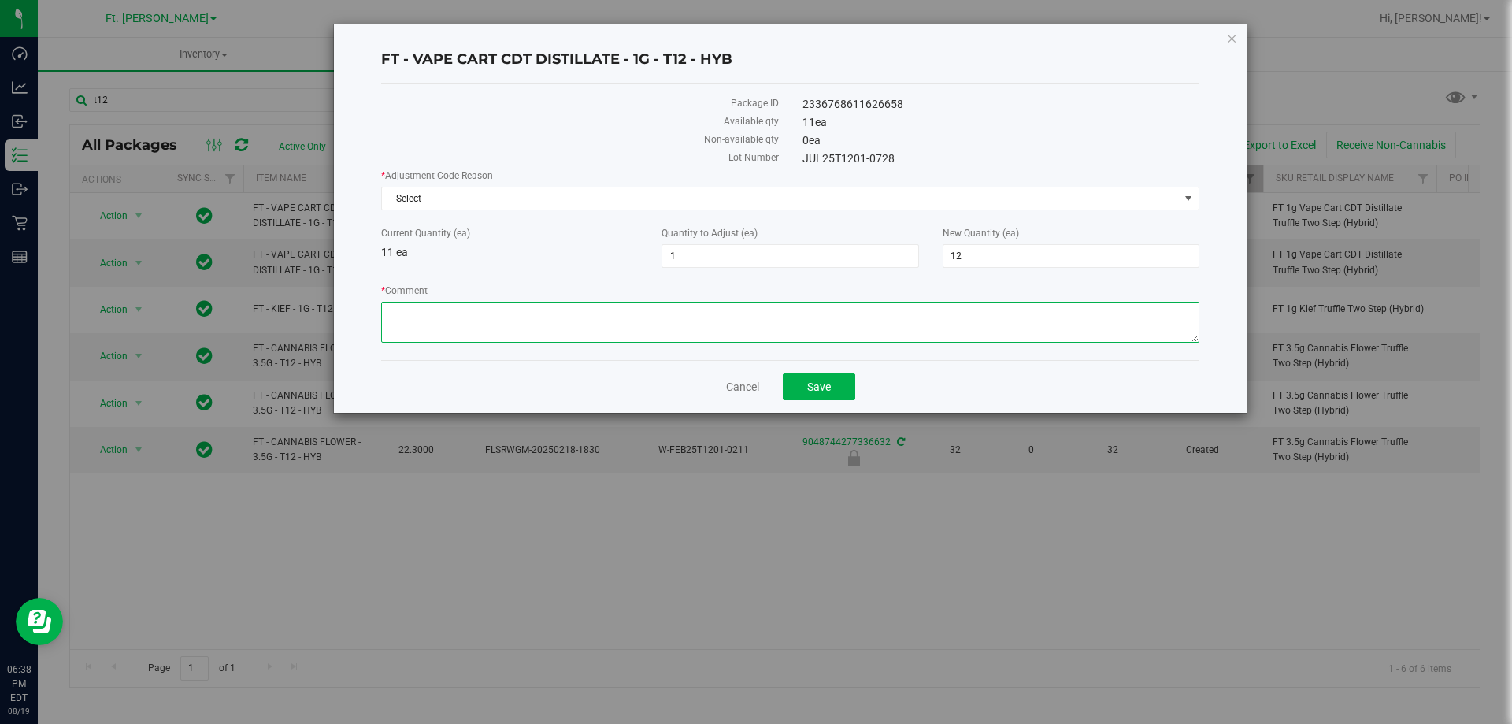
click at [575, 304] on textarea "* Comment" at bounding box center [790, 322] width 818 height 41
type textarea "wrongful adjustment"
click at [656, 207] on span "Select" at bounding box center [780, 198] width 797 height 22
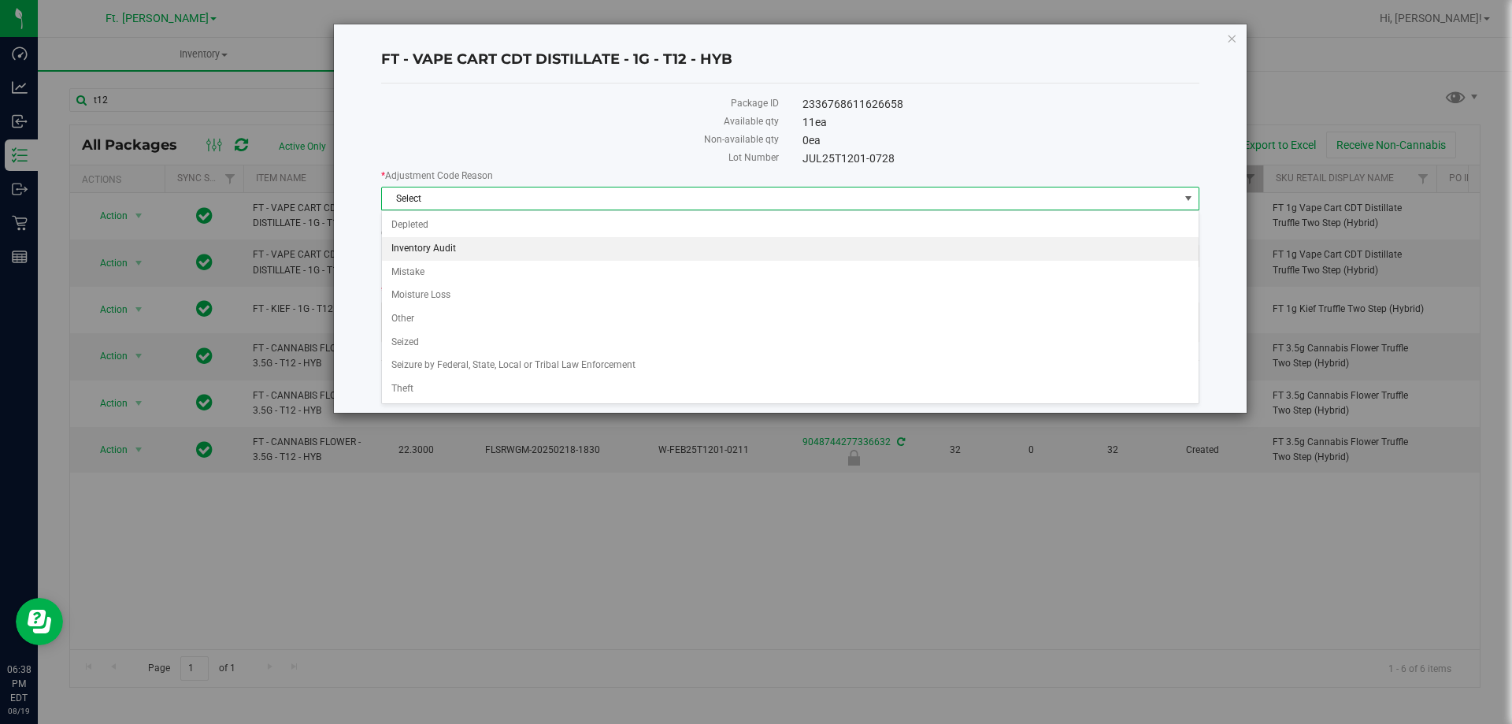
click at [447, 250] on li "Inventory Audit" at bounding box center [790, 249] width 817 height 24
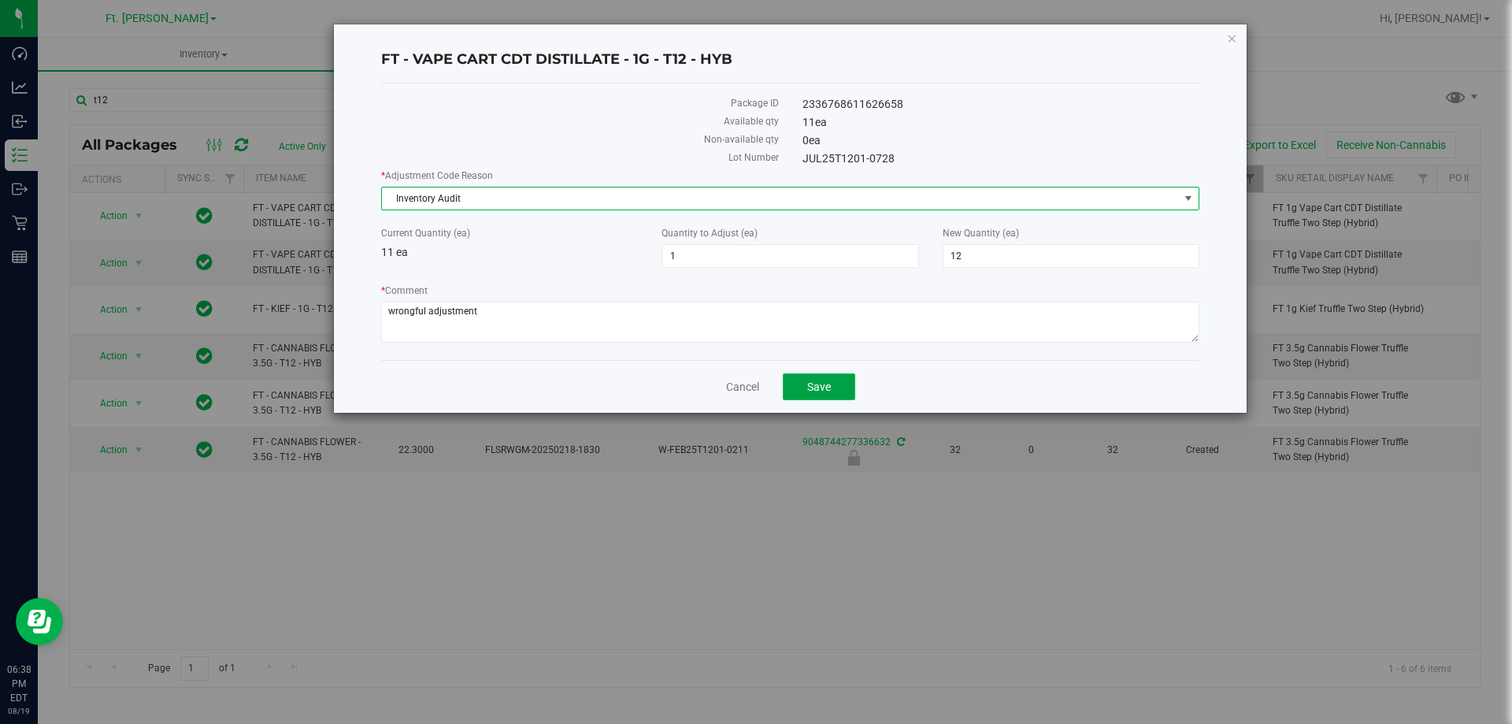
click at [811, 389] on span "Save" at bounding box center [819, 386] width 24 height 13
